Goal: Task Accomplishment & Management: Manage account settings

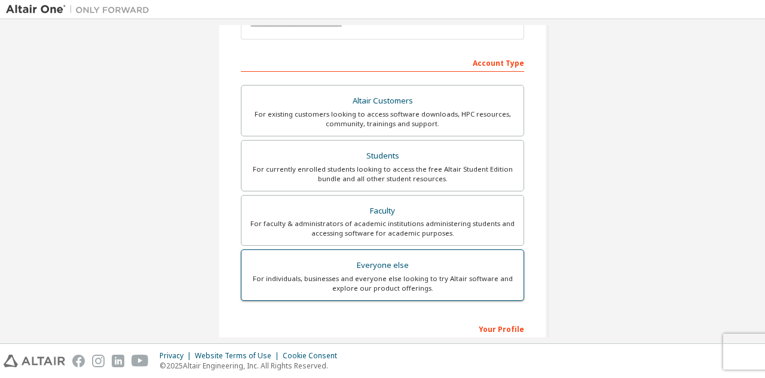
scroll to position [171, 0]
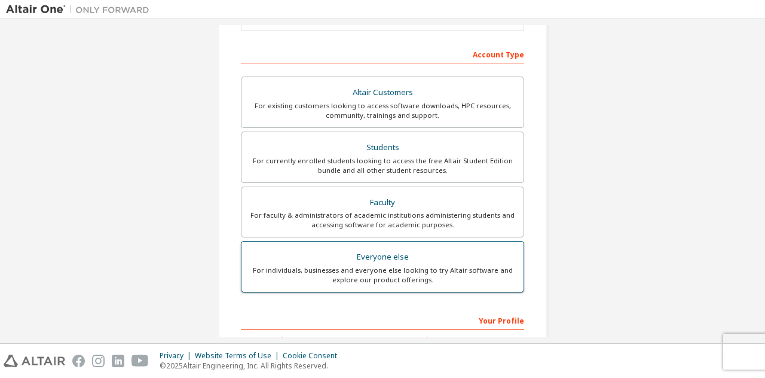
click at [361, 257] on div "Everyone else" at bounding box center [383, 257] width 268 height 17
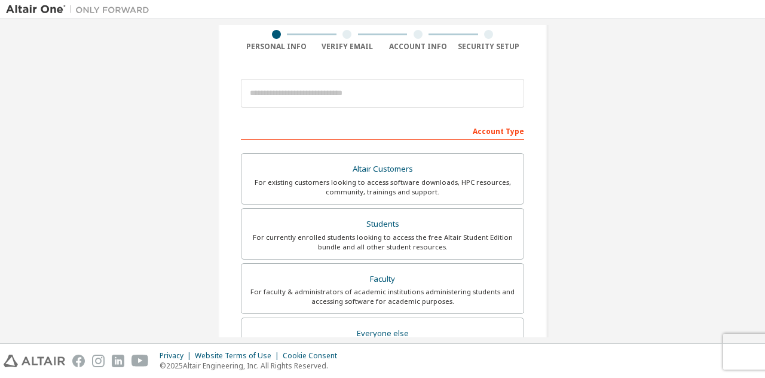
scroll to position [0, 0]
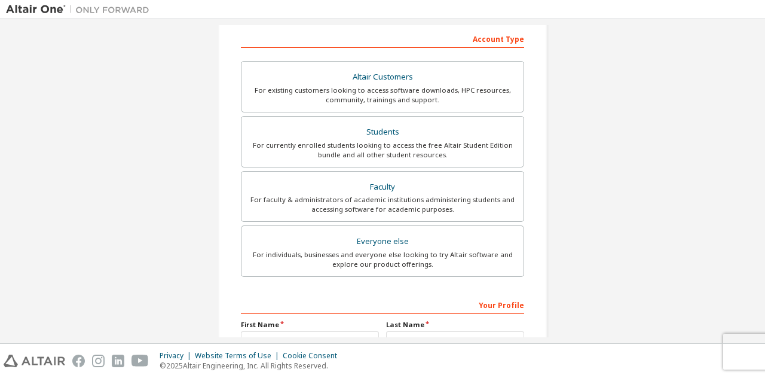
scroll to position [201, 0]
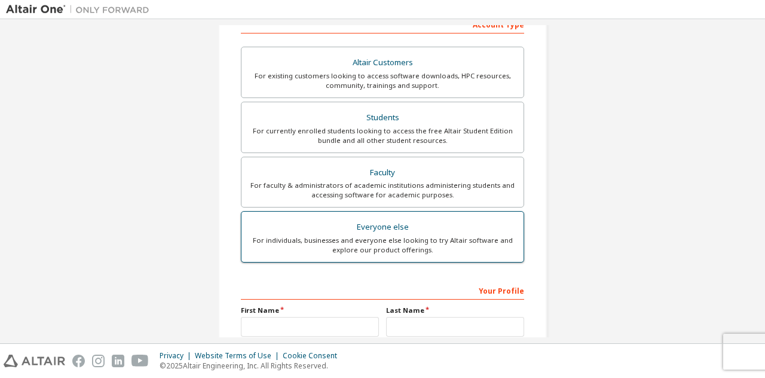
click at [367, 246] on div "For individuals, businesses and everyone else looking to try Altair software an…" at bounding box center [383, 244] width 268 height 19
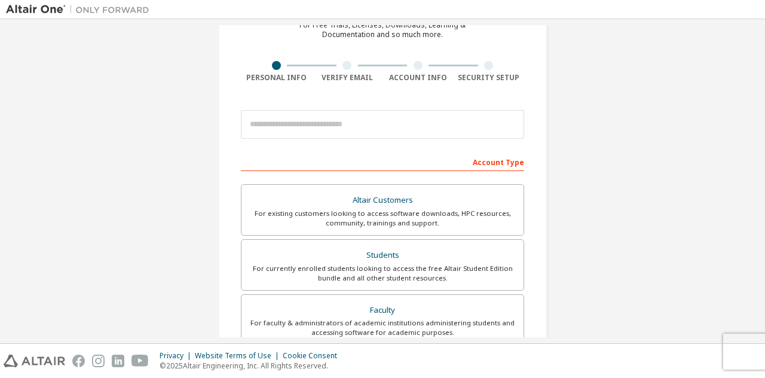
scroll to position [48, 0]
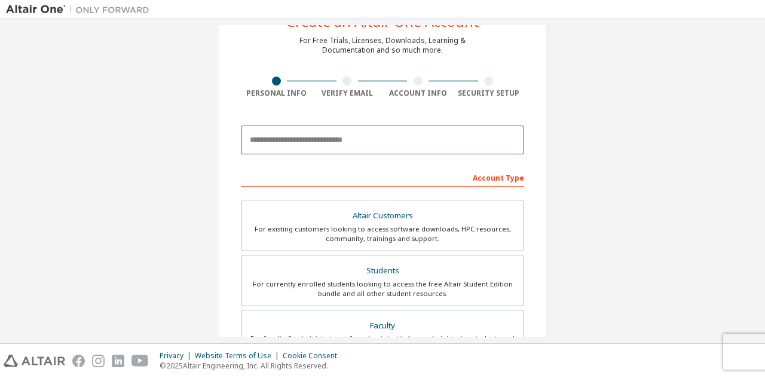
click at [353, 142] on input "email" at bounding box center [382, 139] width 283 height 29
type input "**********"
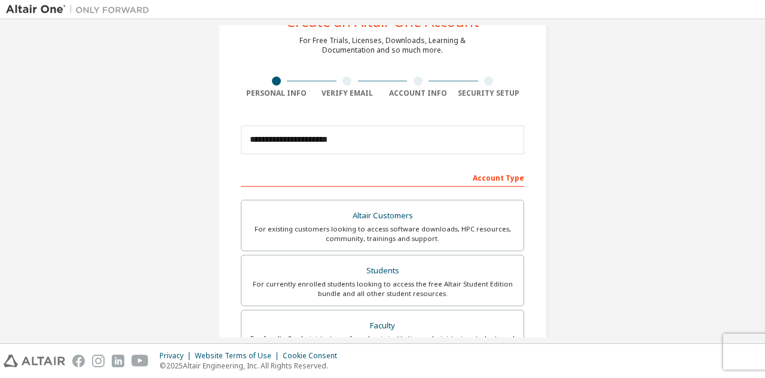
type input "******"
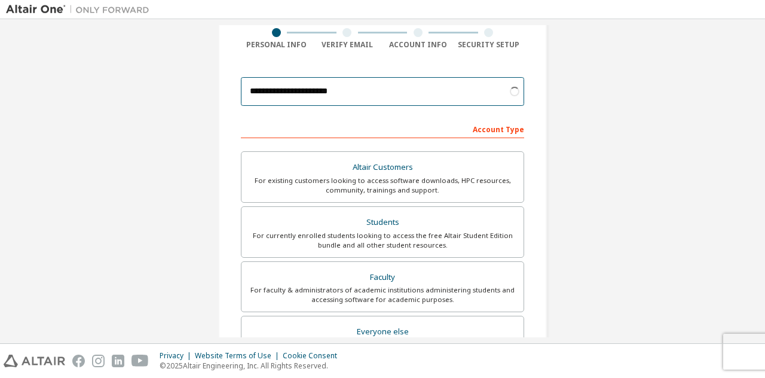
scroll to position [97, 0]
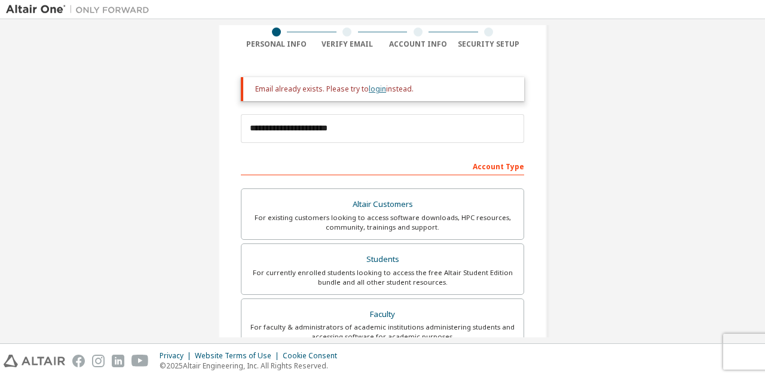
click at [376, 89] on link "login" at bounding box center [377, 89] width 17 height 10
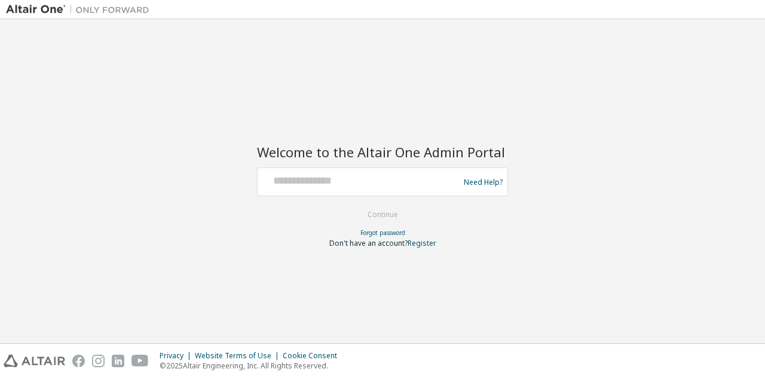
click at [369, 194] on div "Need Help?" at bounding box center [382, 181] width 251 height 29
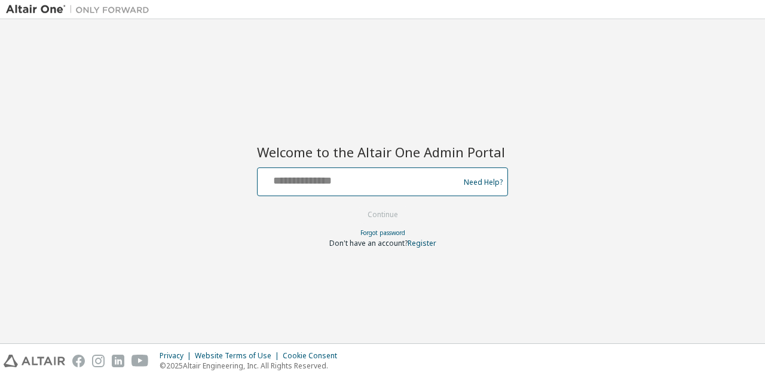
click at [355, 185] on input "text" at bounding box center [359, 178] width 195 height 17
type input "**********"
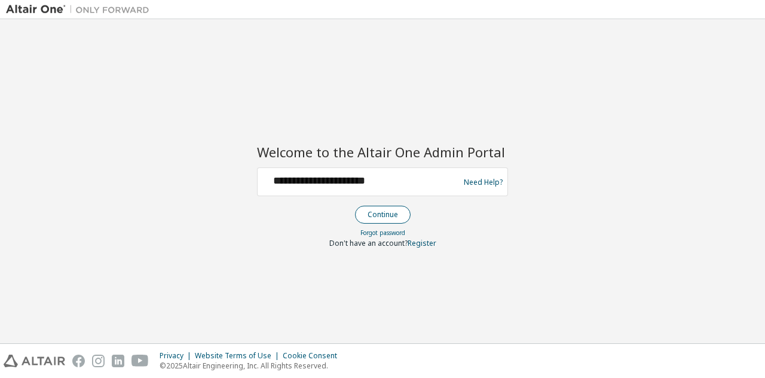
click at [383, 214] on button "Continue" at bounding box center [383, 215] width 56 height 18
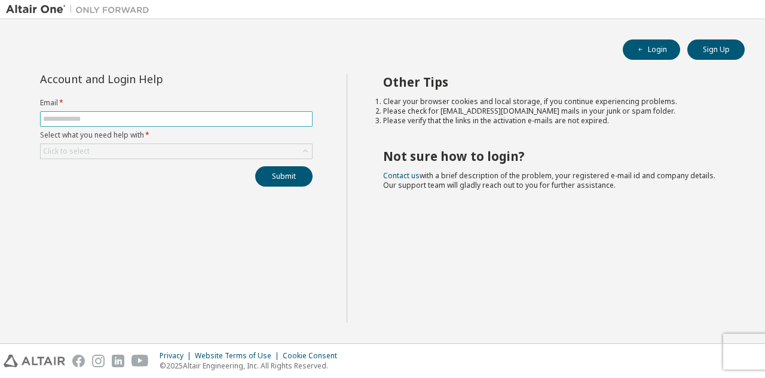
click at [164, 117] on input "text" at bounding box center [176, 119] width 266 height 10
type input "**********"
click at [159, 155] on div "Click to select" at bounding box center [176, 151] width 271 height 14
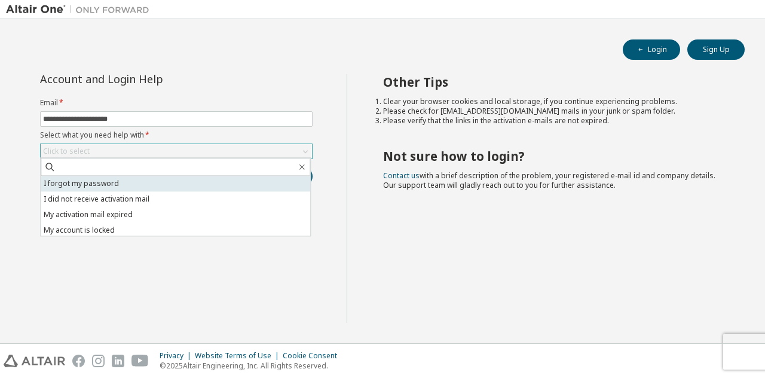
click at [120, 186] on li "I forgot my password" at bounding box center [175, 184] width 269 height 16
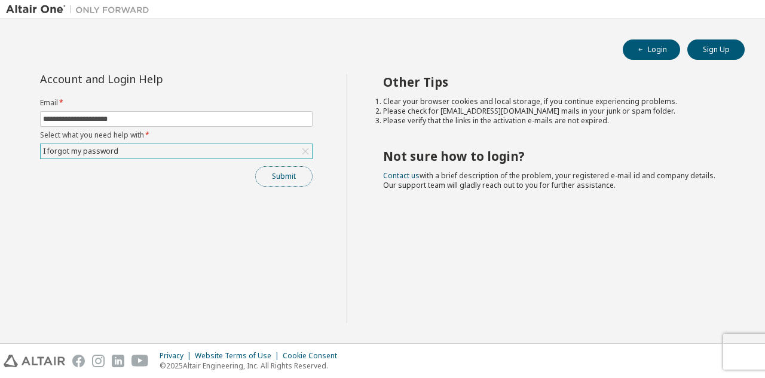
click at [288, 179] on button "Submit" at bounding box center [283, 176] width 57 height 20
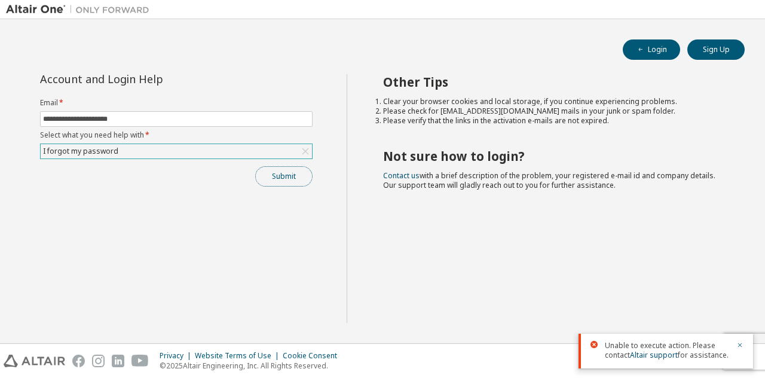
click at [304, 176] on button "Submit" at bounding box center [283, 176] width 57 height 20
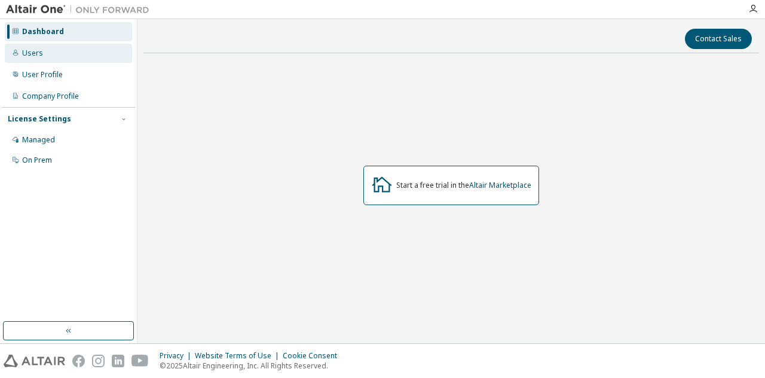
click at [66, 58] on div "Users" at bounding box center [68, 53] width 127 height 19
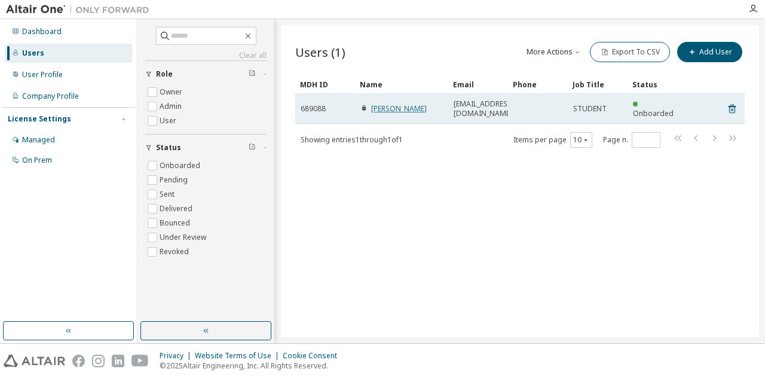
click at [401, 106] on link "Meram Nikhil yadav" at bounding box center [399, 108] width 56 height 10
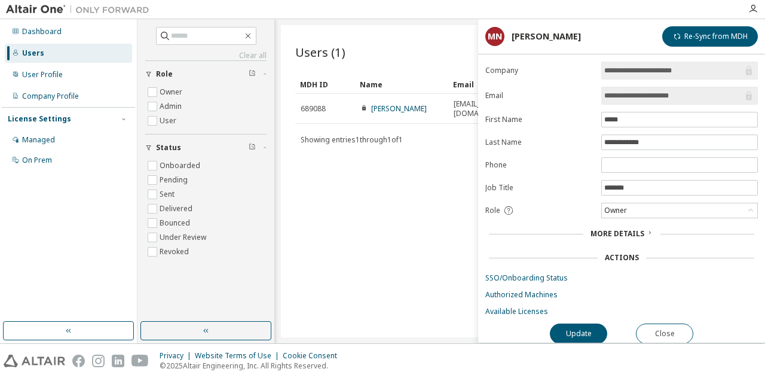
click at [404, 284] on div "Users (1) More Actions Import From CSV Export To CSV Add User Clear Load Save S…" at bounding box center [520, 181] width 478 height 312
click at [412, 168] on div "Users (1) More Actions Import From CSV Export To CSV Add User Clear Load Save S…" at bounding box center [520, 181] width 478 height 312
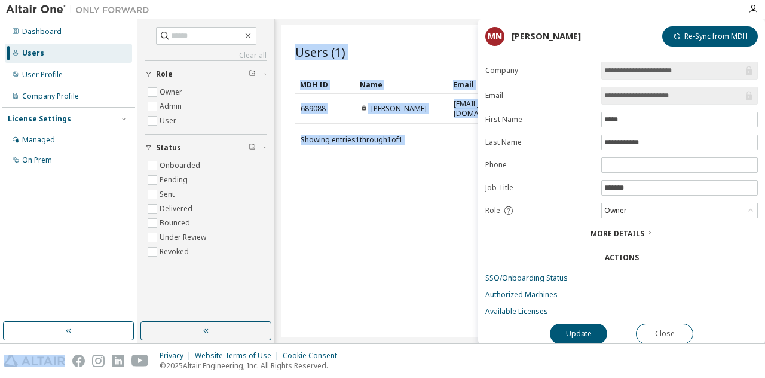
click at [412, 168] on div "Users (1) More Actions Import From CSV Export To CSV Add User Clear Load Save S…" at bounding box center [520, 181] width 478 height 312
drag, startPoint x: 412, startPoint y: 168, endPoint x: 662, endPoint y: 346, distance: 306.7
click at [662, 346] on div "**********" at bounding box center [382, 189] width 765 height 378
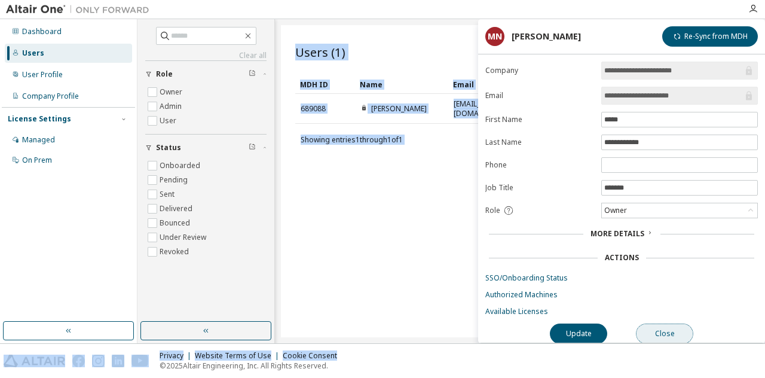
click at [662, 330] on button "Close" at bounding box center [664, 333] width 57 height 20
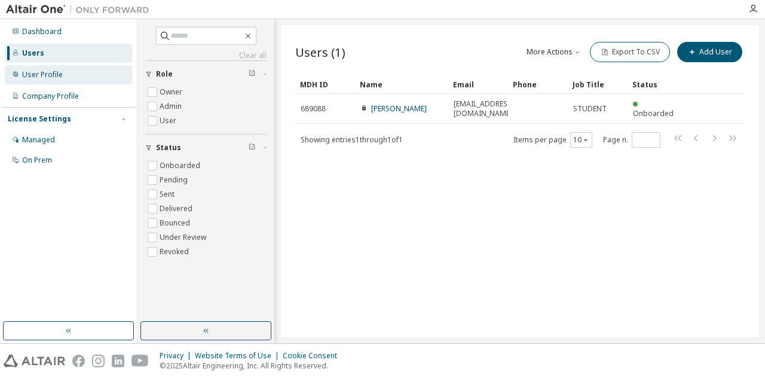
click at [47, 72] on div "User Profile" at bounding box center [42, 75] width 41 height 10
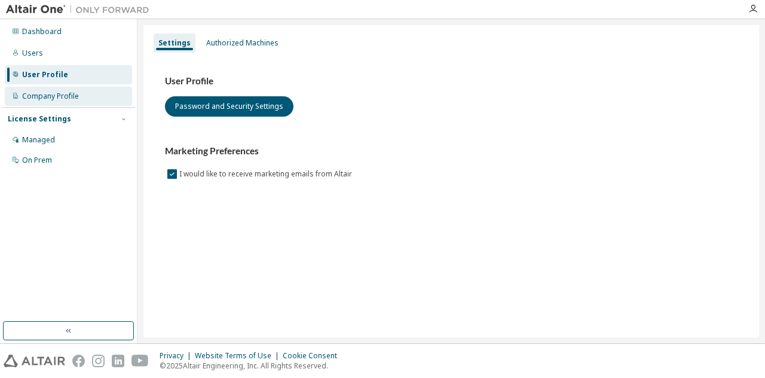
click at [51, 95] on div "Company Profile" at bounding box center [50, 96] width 57 height 10
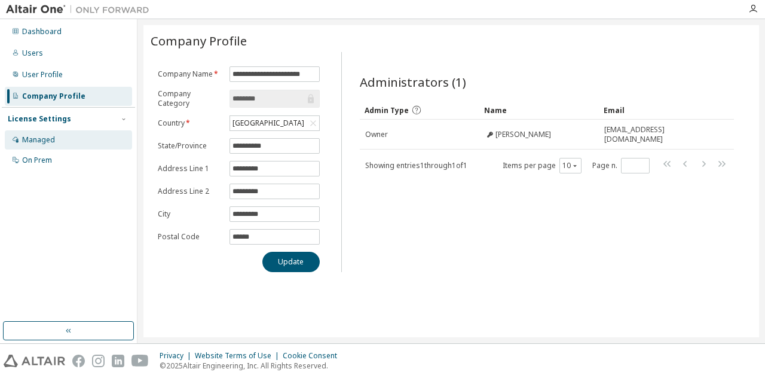
click at [50, 133] on div "Managed" at bounding box center [68, 139] width 127 height 19
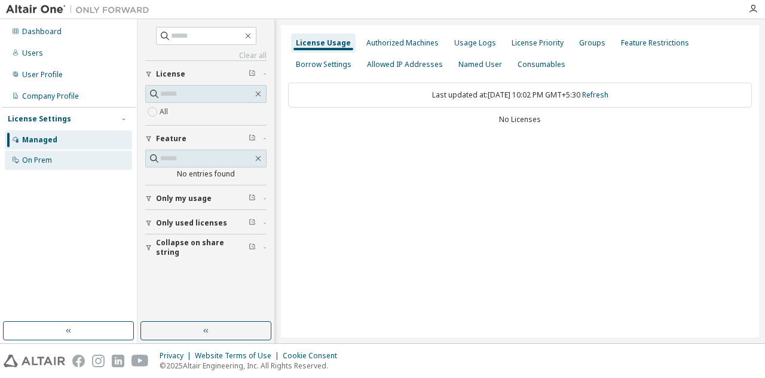
click at [53, 163] on div "On Prem" at bounding box center [68, 160] width 127 height 19
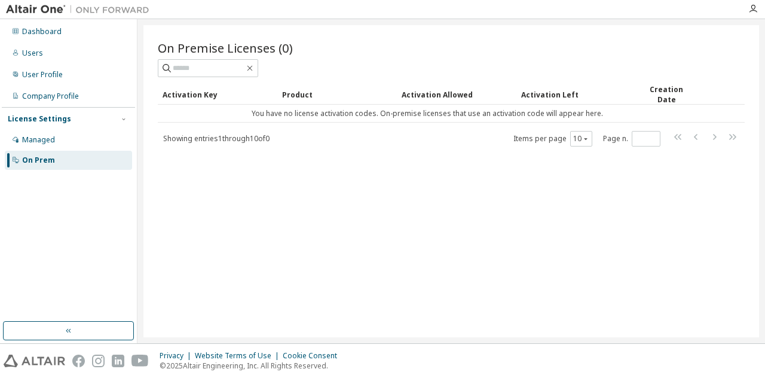
click at [16, 8] on img at bounding box center [80, 10] width 149 height 12
click at [72, 29] on div "Dashboard" at bounding box center [68, 31] width 127 height 19
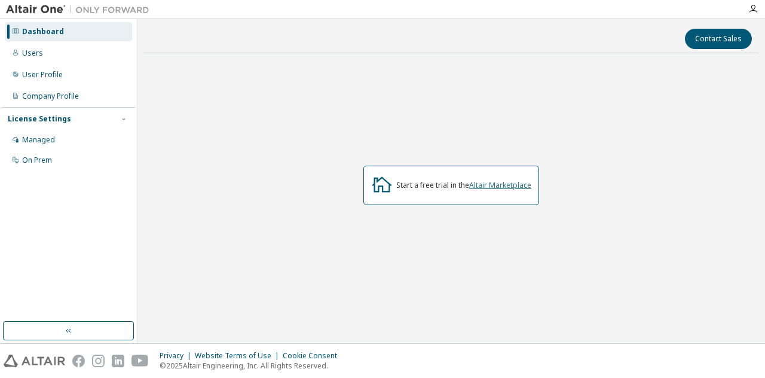
click at [498, 187] on link "Altair Marketplace" at bounding box center [500, 185] width 62 height 10
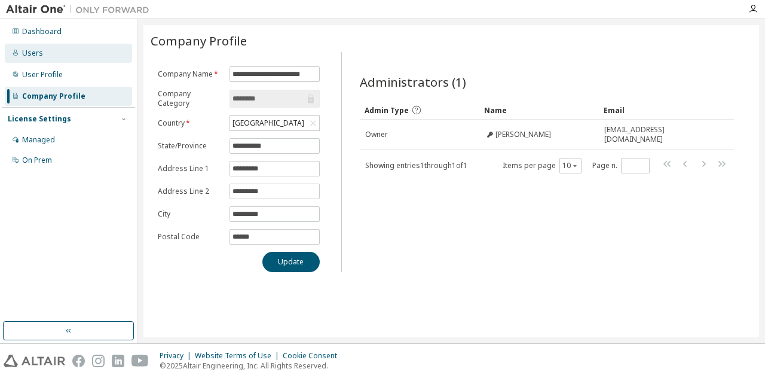
click at [98, 60] on div "Users" at bounding box center [68, 53] width 127 height 19
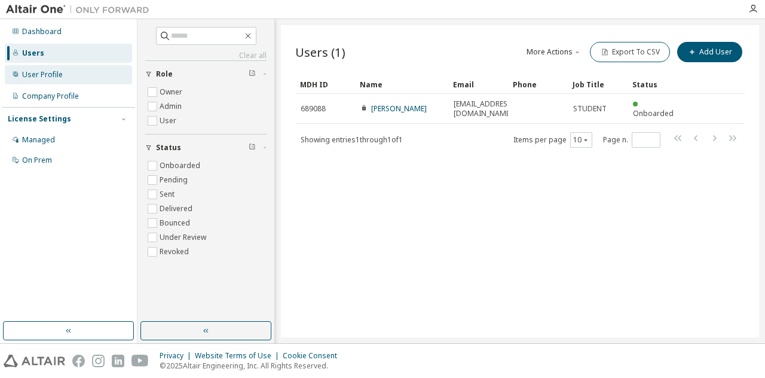
click at [91, 73] on div "User Profile" at bounding box center [68, 74] width 127 height 19
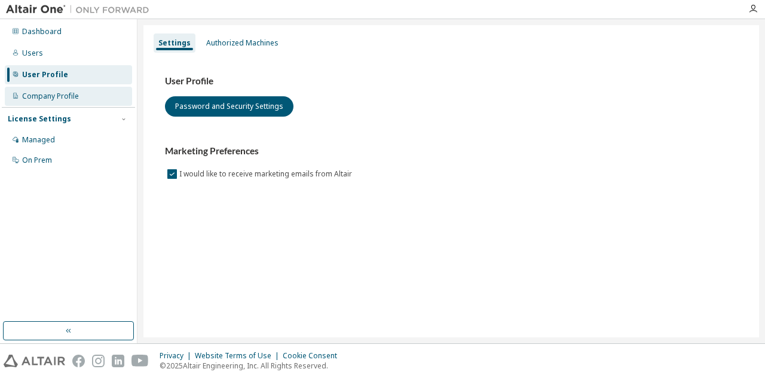
click at [81, 93] on div "Company Profile" at bounding box center [68, 96] width 127 height 19
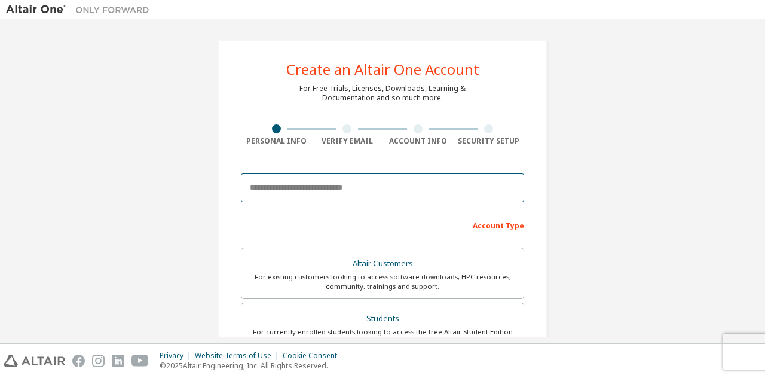
click at [364, 187] on input "email" at bounding box center [382, 187] width 283 height 29
type input "**********"
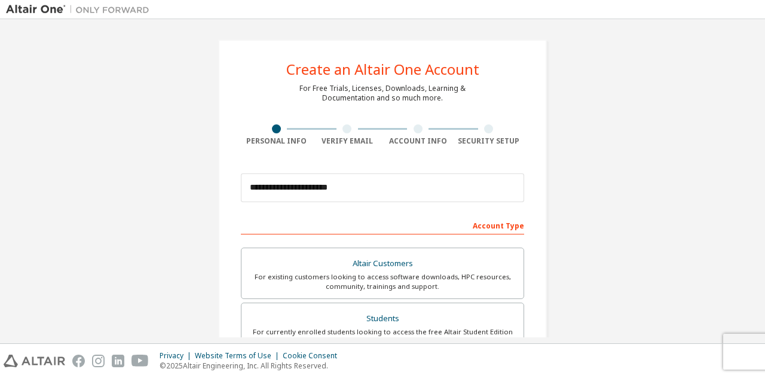
type input "******"
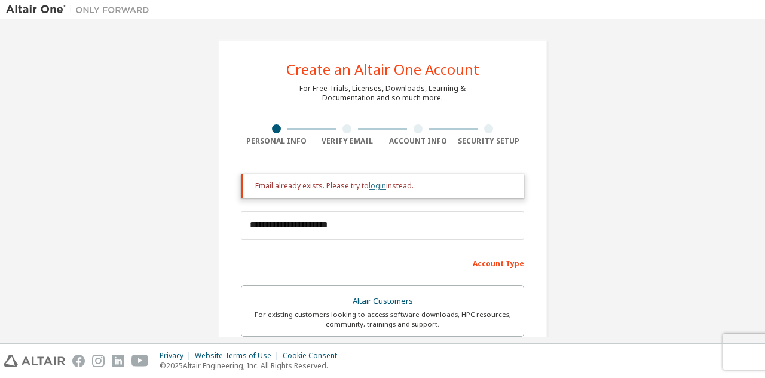
click at [376, 186] on link "login" at bounding box center [377, 185] width 17 height 10
